Goal: Complete application form

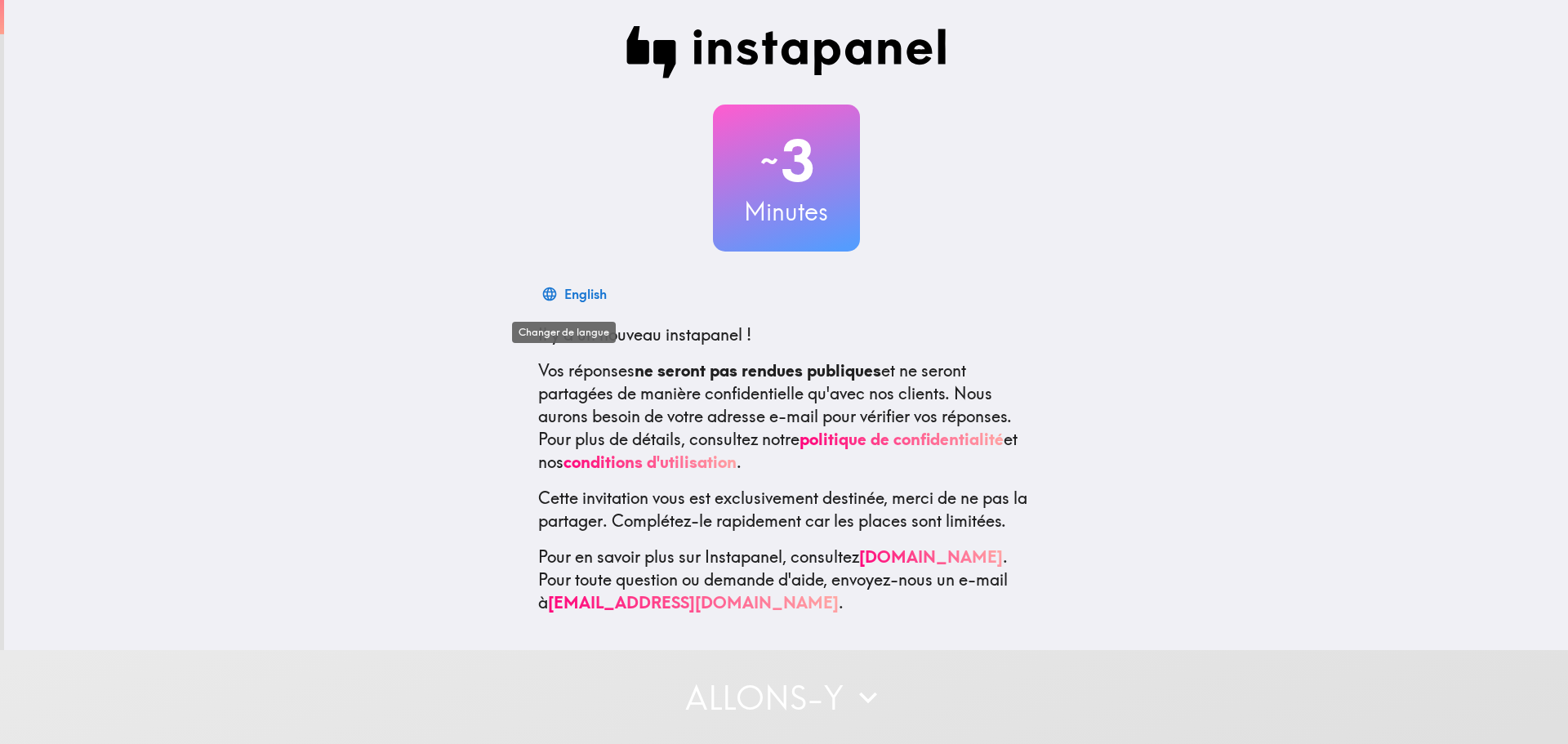
click at [545, 301] on button "English" at bounding box center [575, 293] width 75 height 32
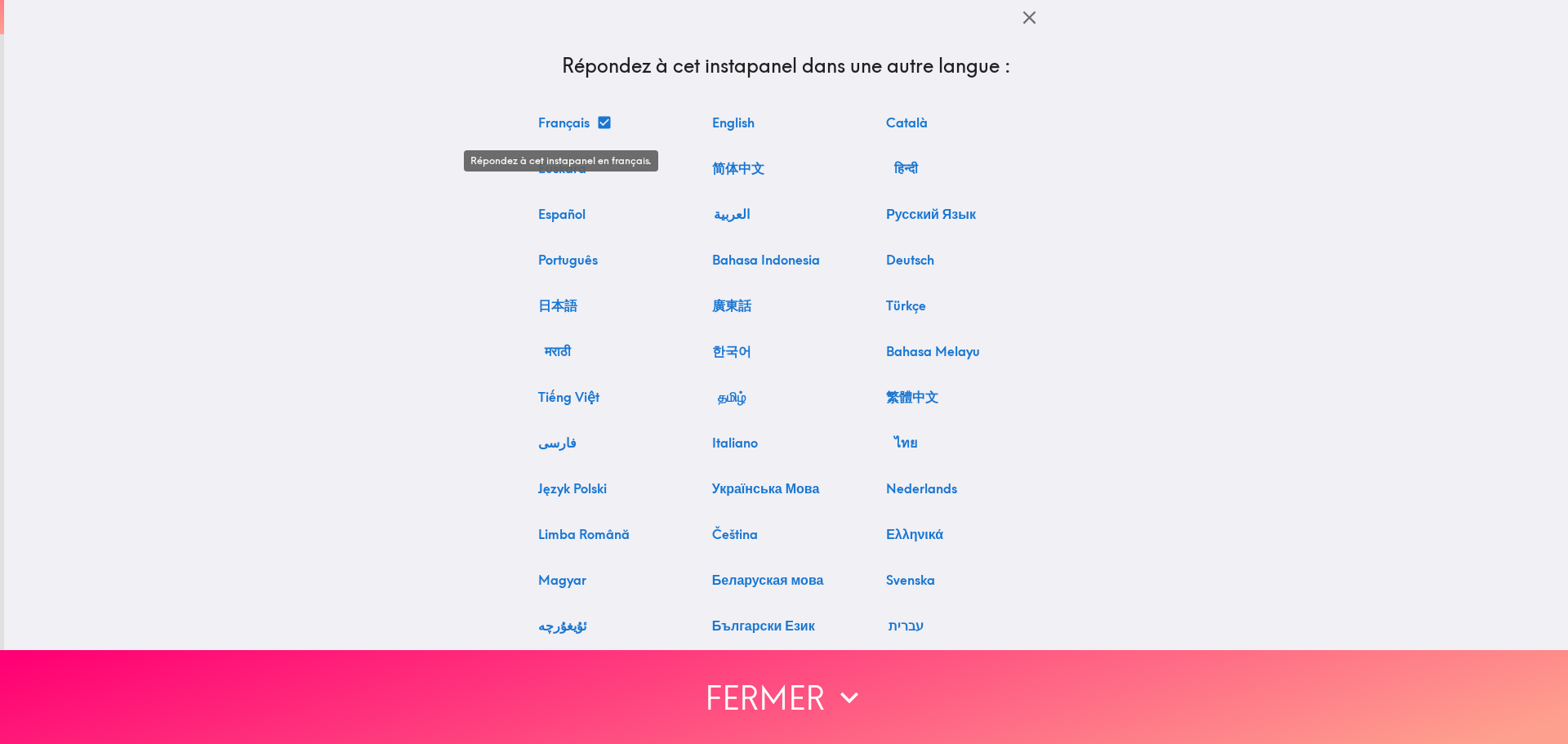
click at [564, 119] on button "Français" at bounding box center [574, 122] width 84 height 32
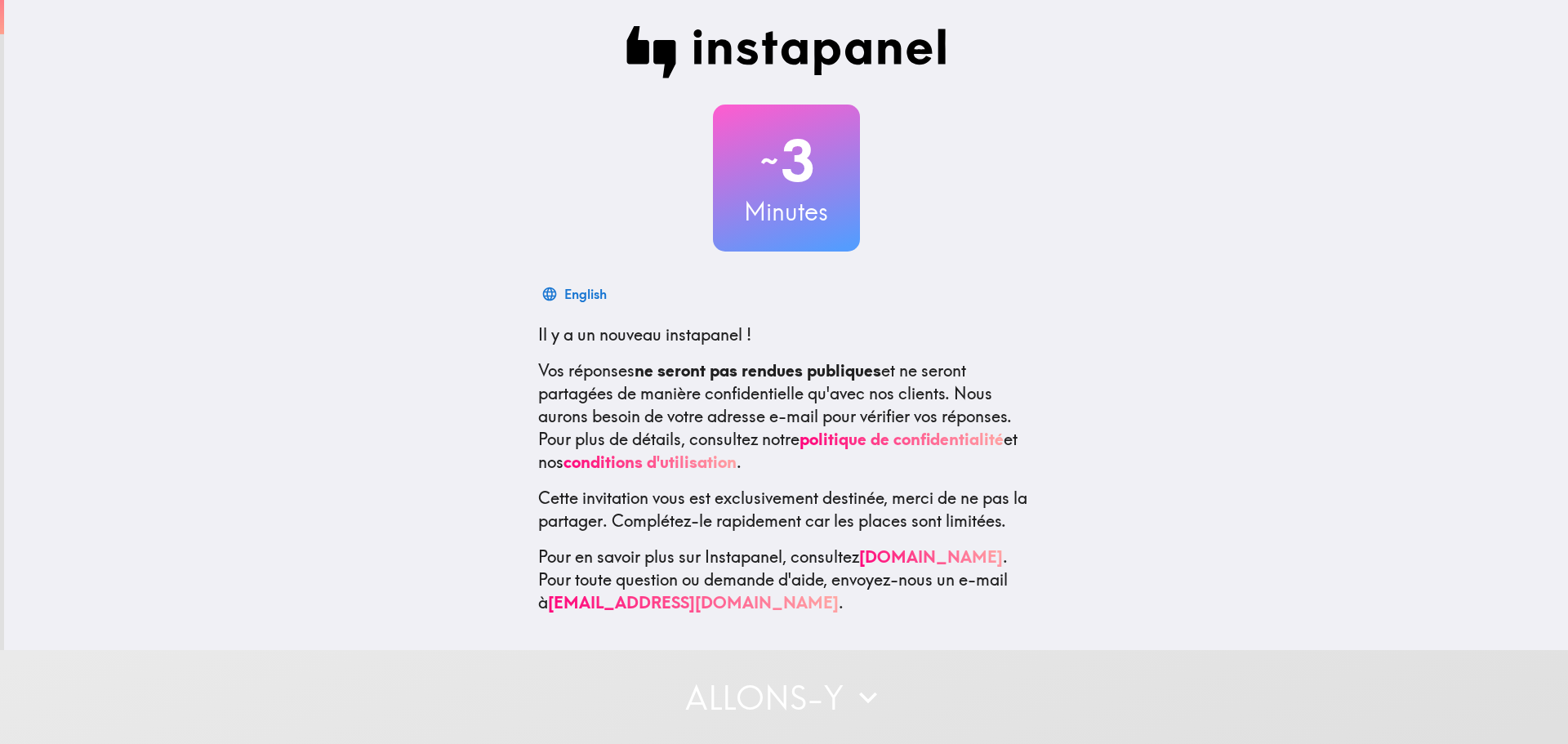
scroll to position [2, 0]
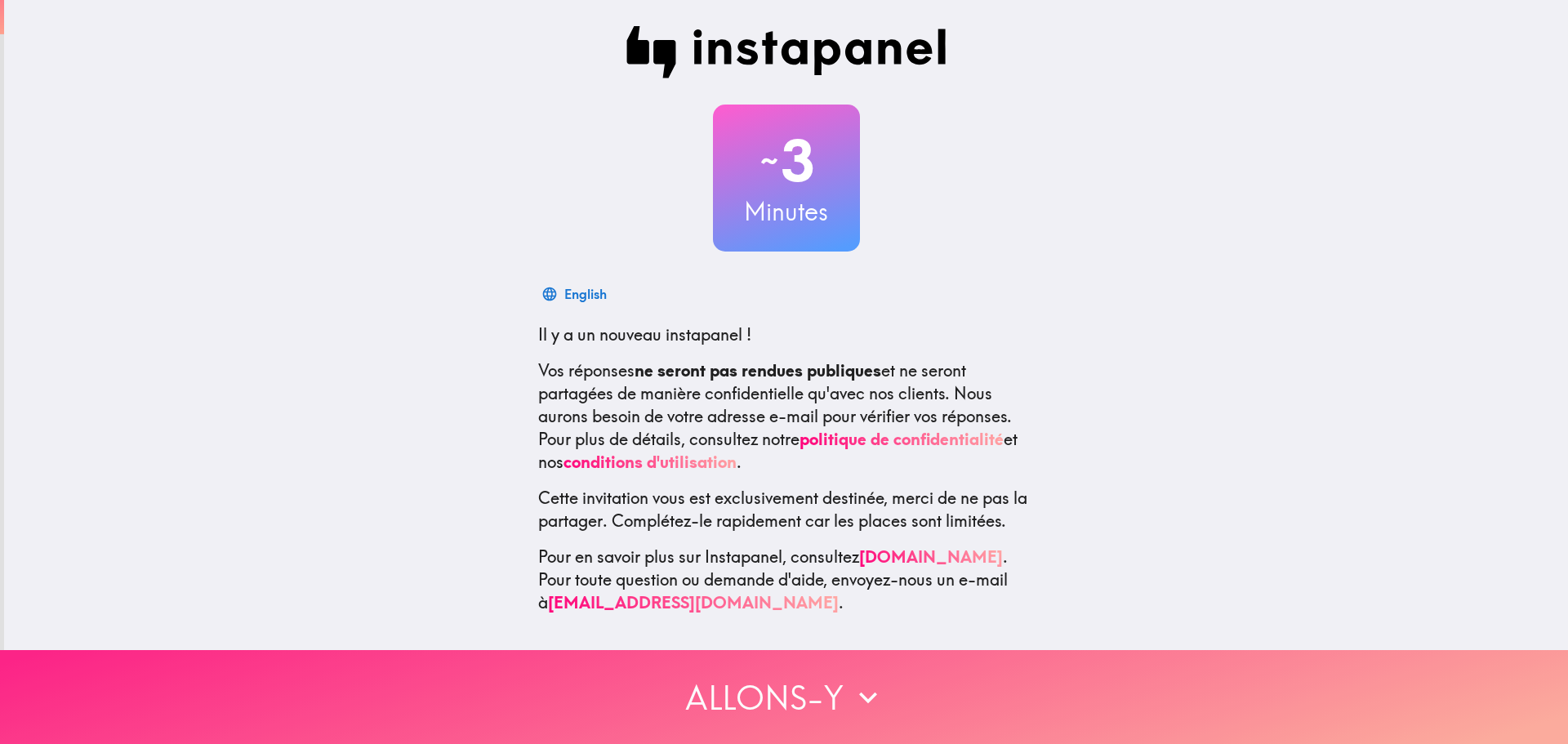
click at [727, 668] on button "Allons-y" at bounding box center [784, 697] width 1568 height 94
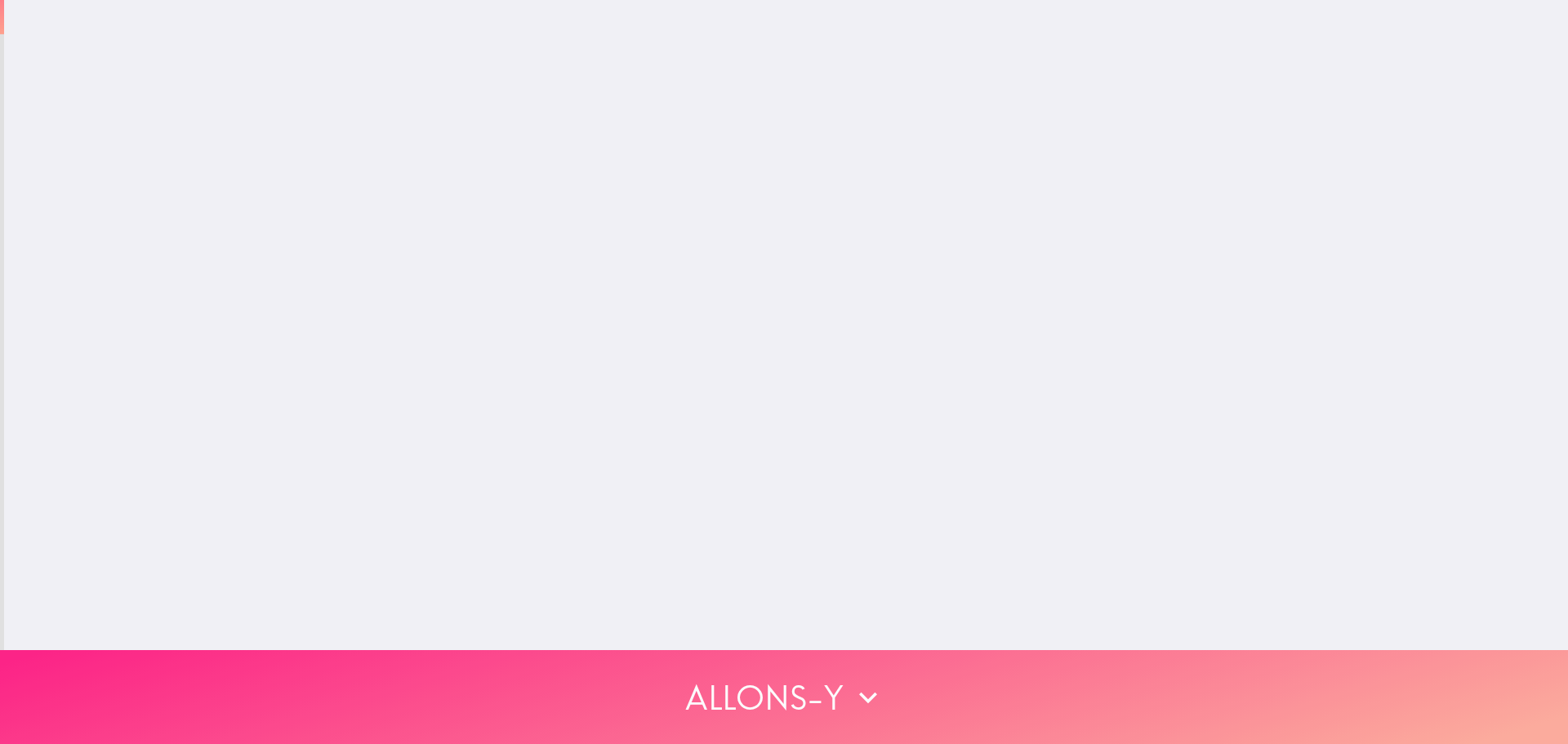
scroll to position [0, 0]
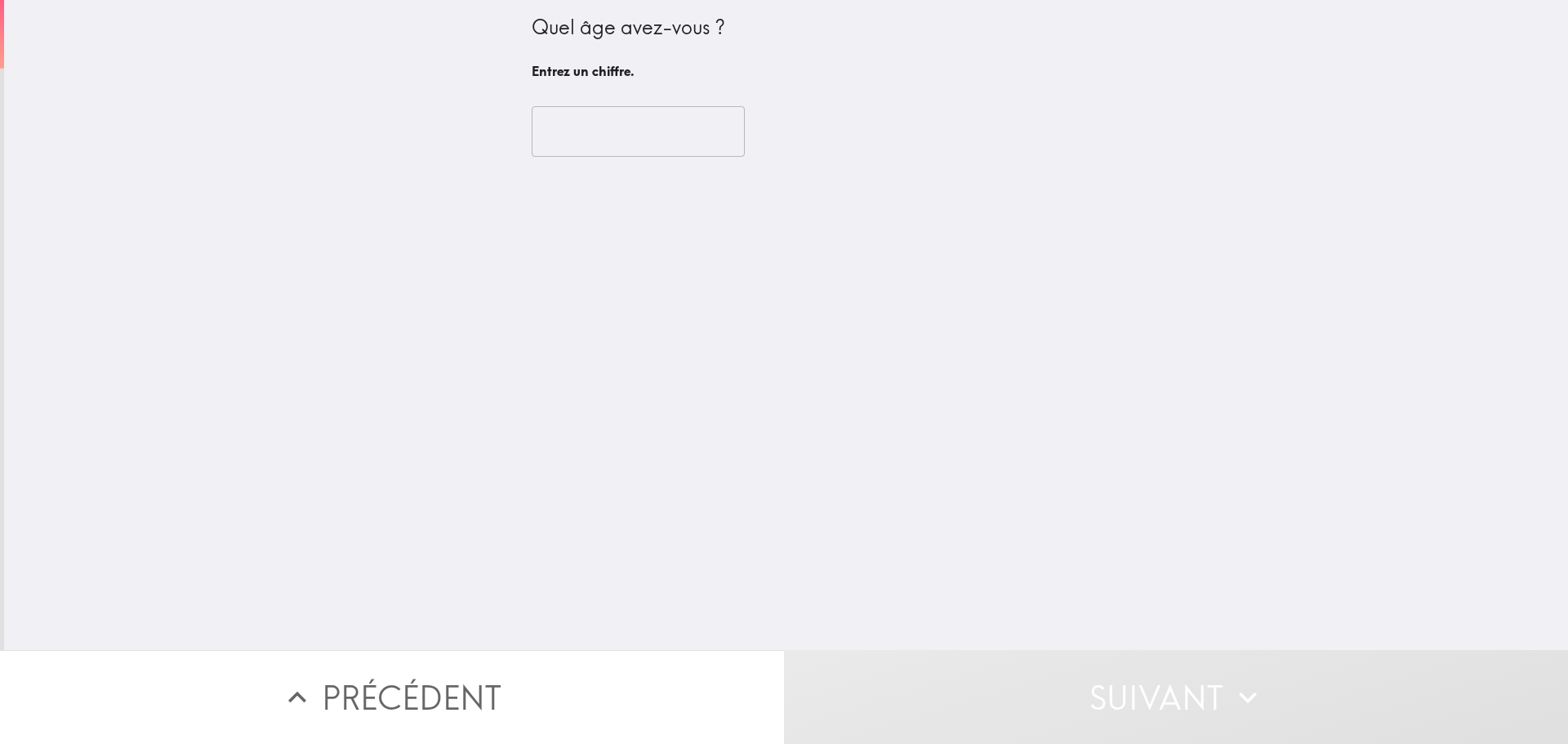
click at [598, 142] on input "number" at bounding box center [639, 131] width 213 height 51
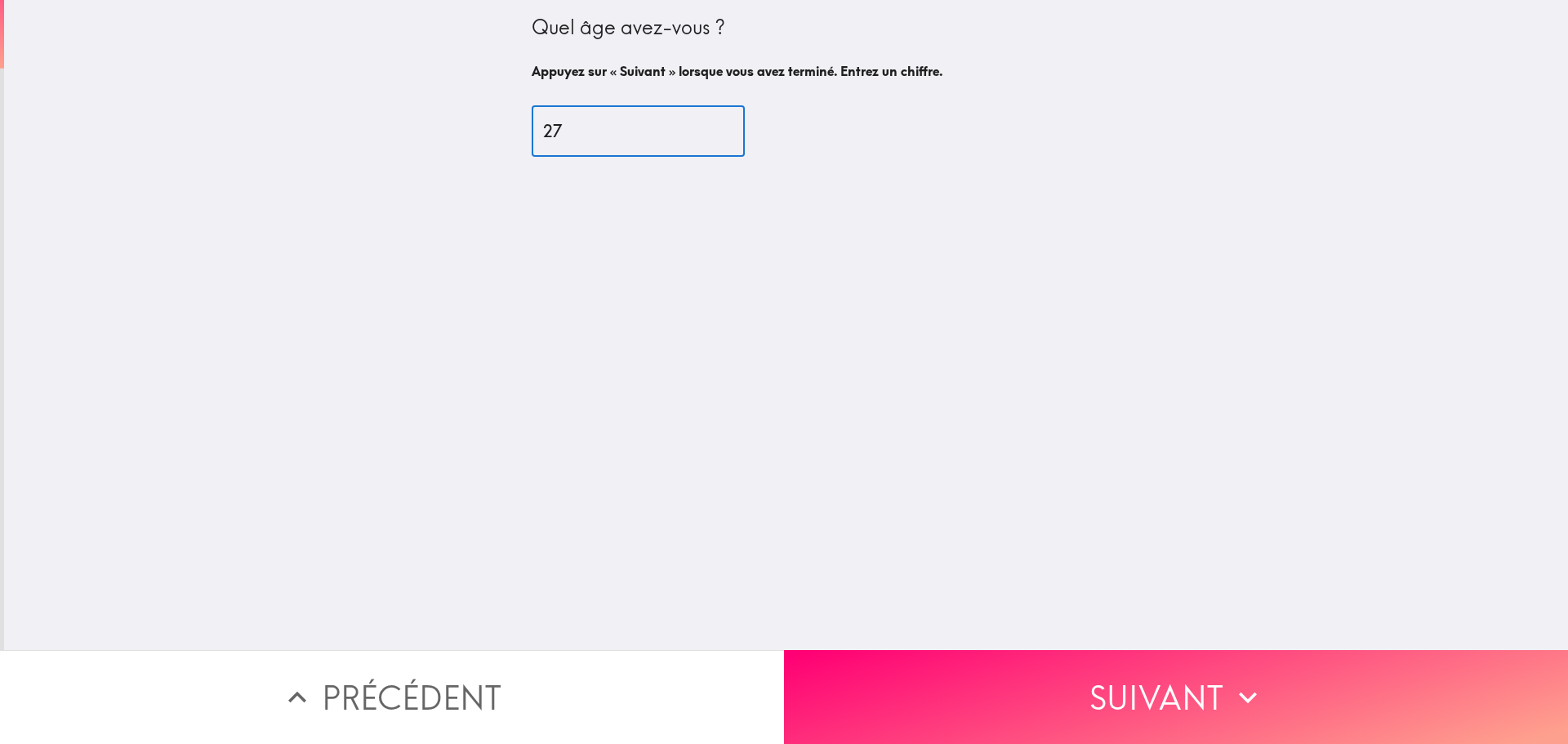
type input "27"
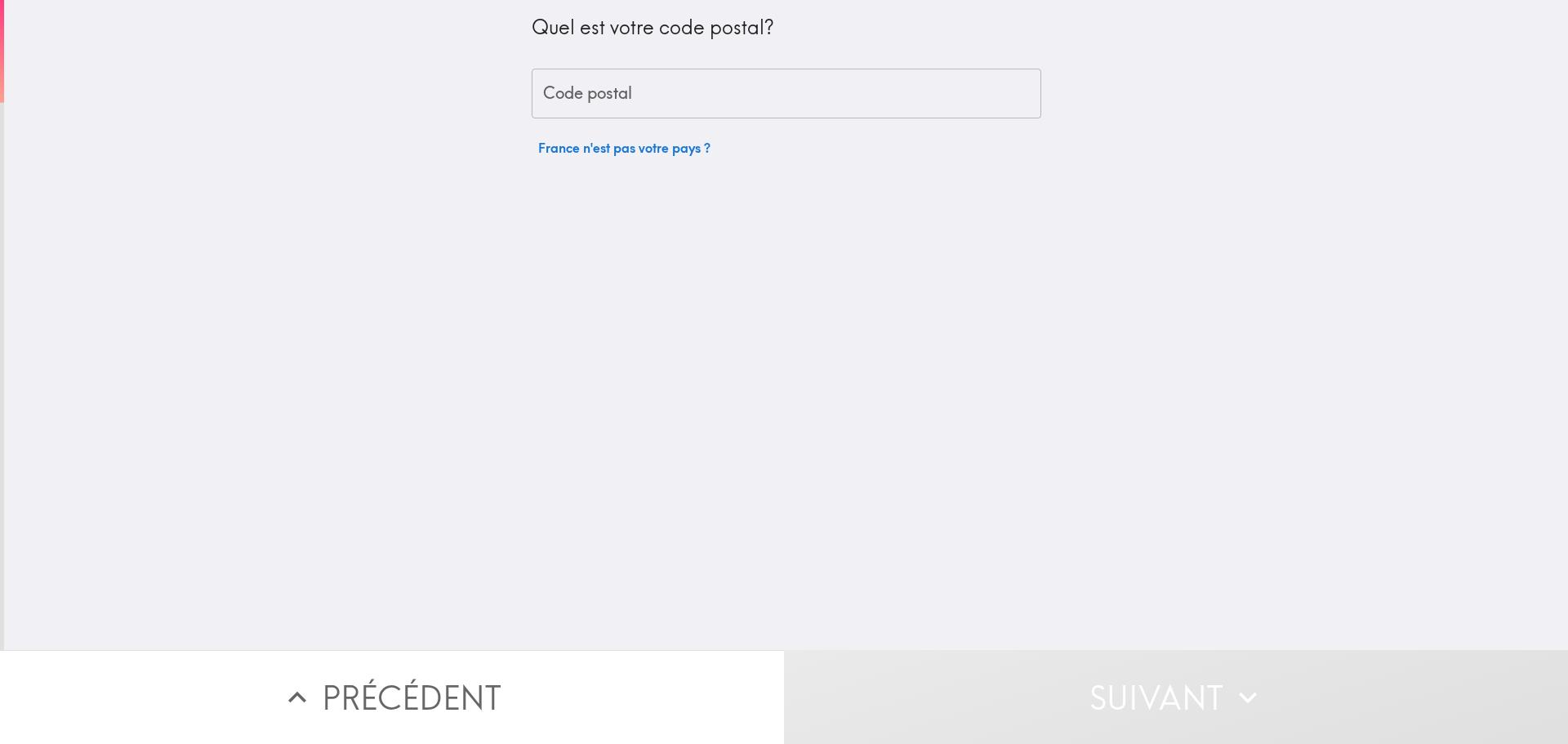
click at [655, 98] on input "Code postal" at bounding box center [786, 94] width 510 height 51
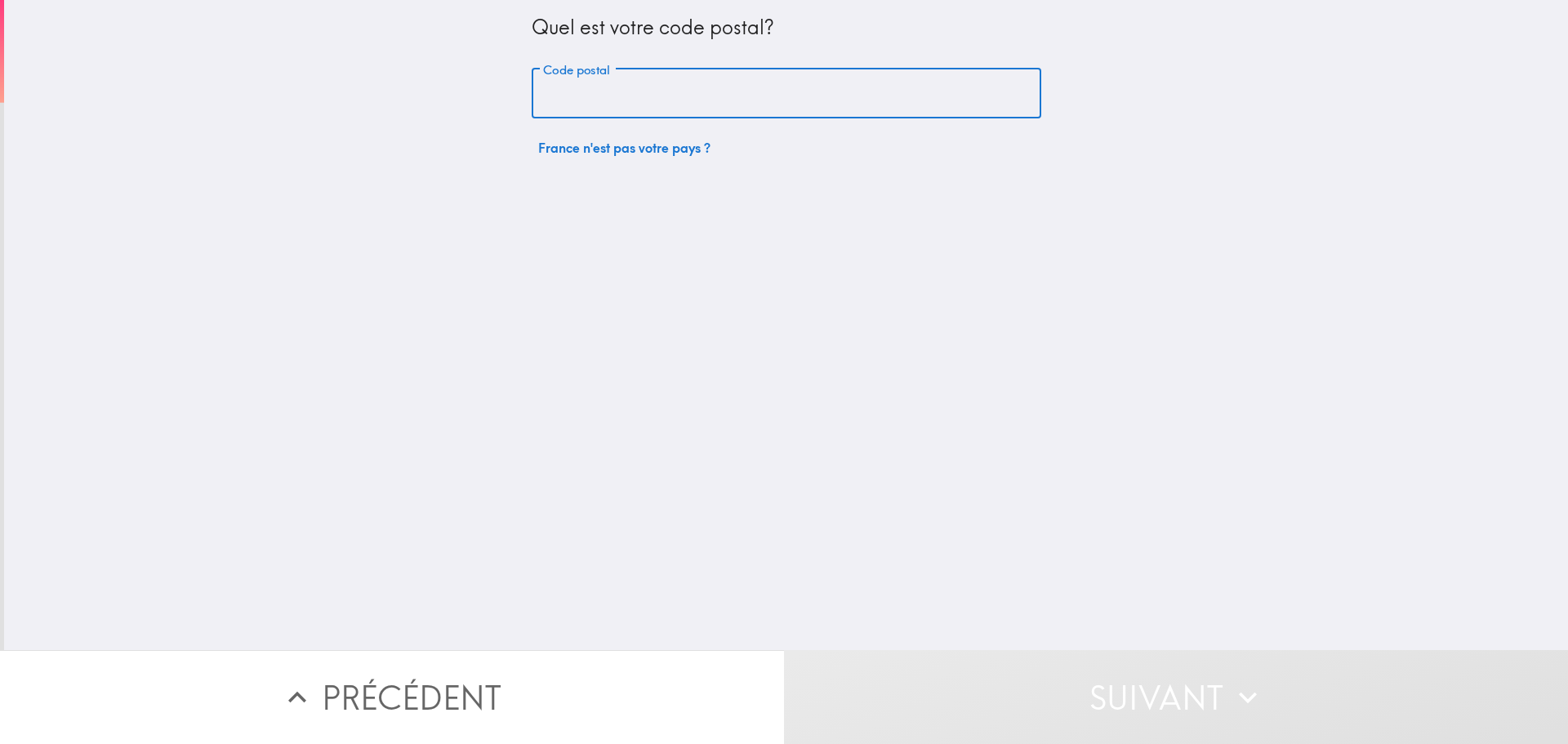
type input "59140"
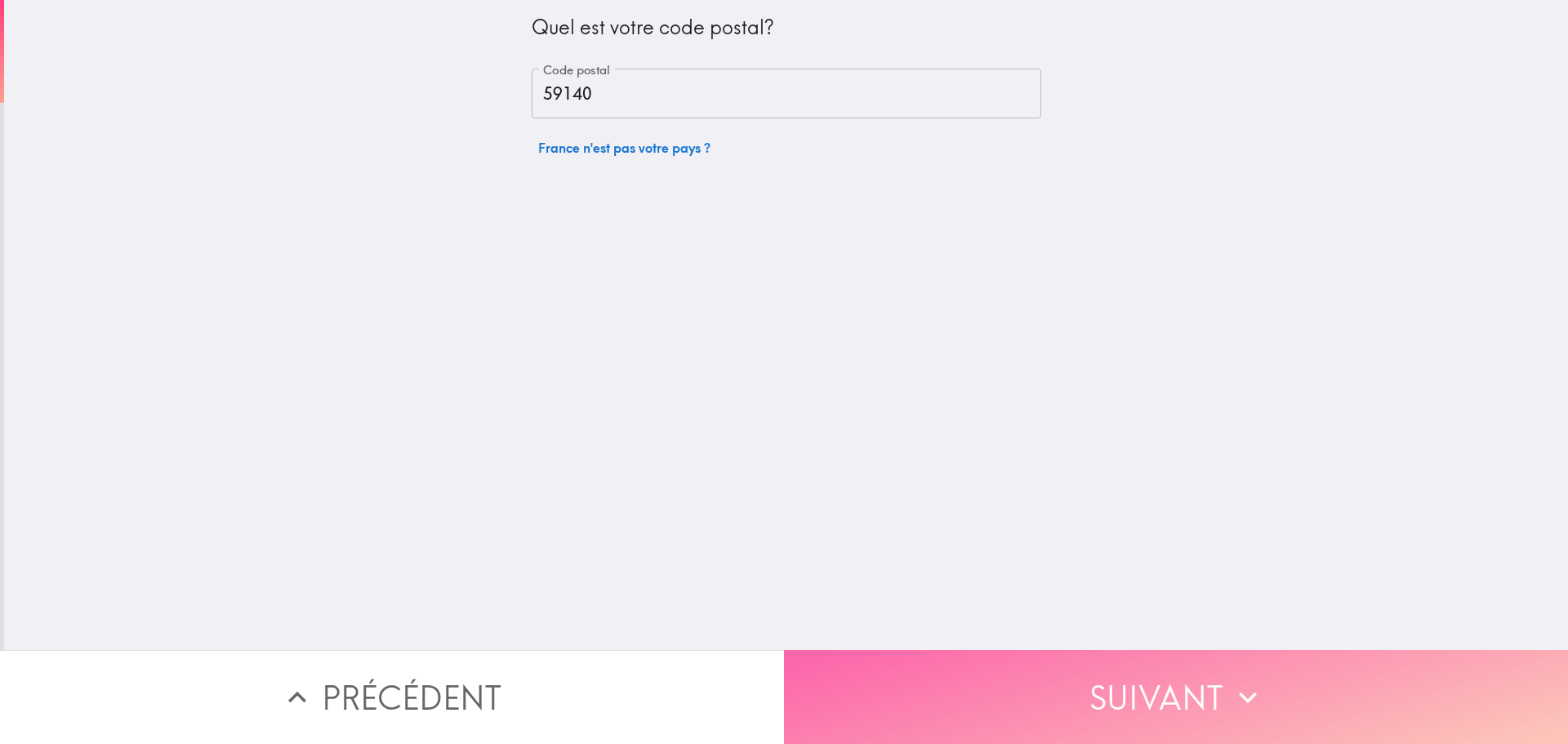
click at [1031, 692] on button "Suivant" at bounding box center [1176, 697] width 784 height 94
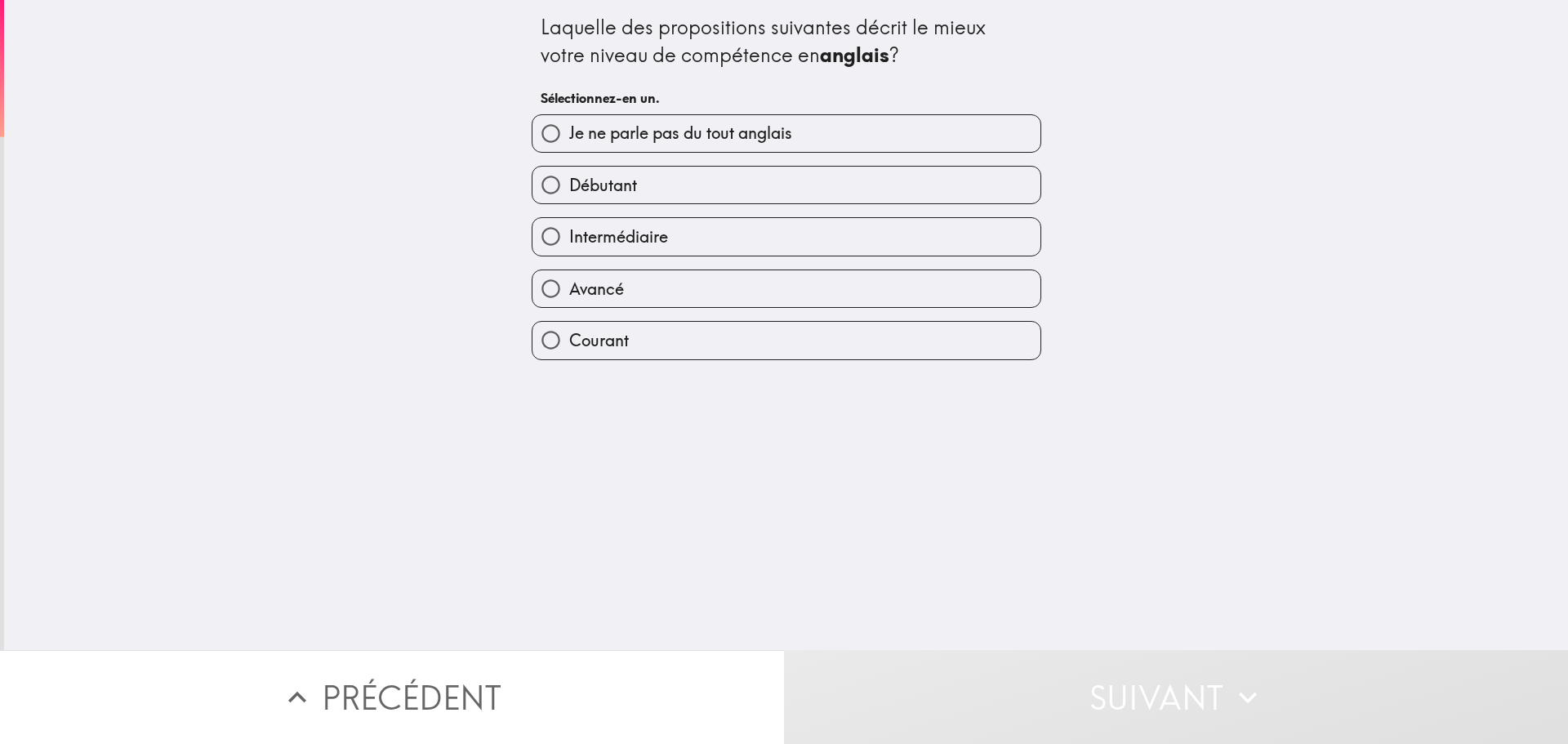
click at [675, 188] on label "Débutant" at bounding box center [786, 185] width 508 height 37
click at [570, 188] on input "Débutant" at bounding box center [551, 185] width 37 height 37
radio input "true"
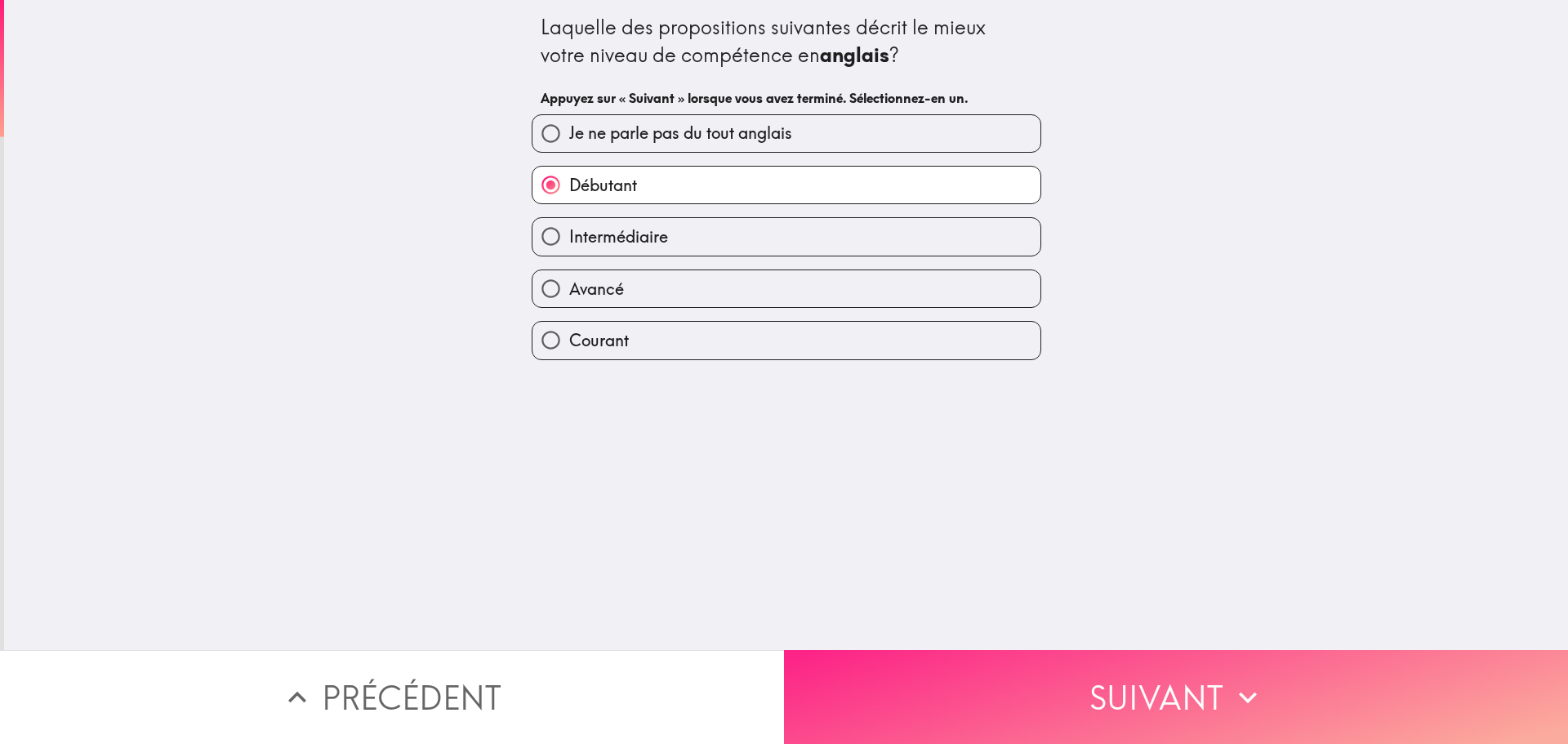
click at [1073, 712] on button "Suivant" at bounding box center [1176, 697] width 784 height 94
